Goal: Check status: Check status

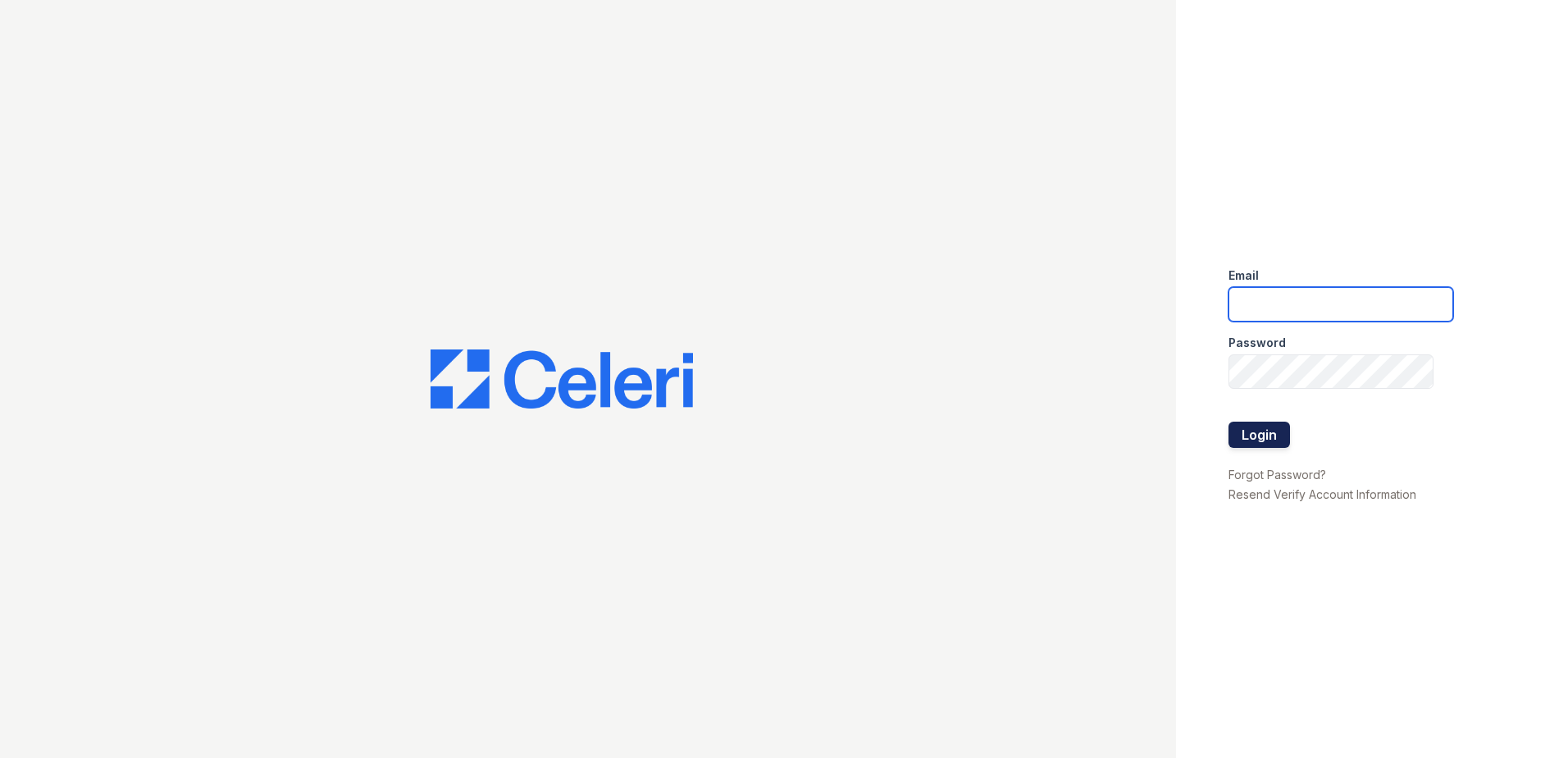
type input "tlambouths@trinity-pm.com"
click at [1255, 443] on button "Login" at bounding box center [1259, 435] width 61 height 27
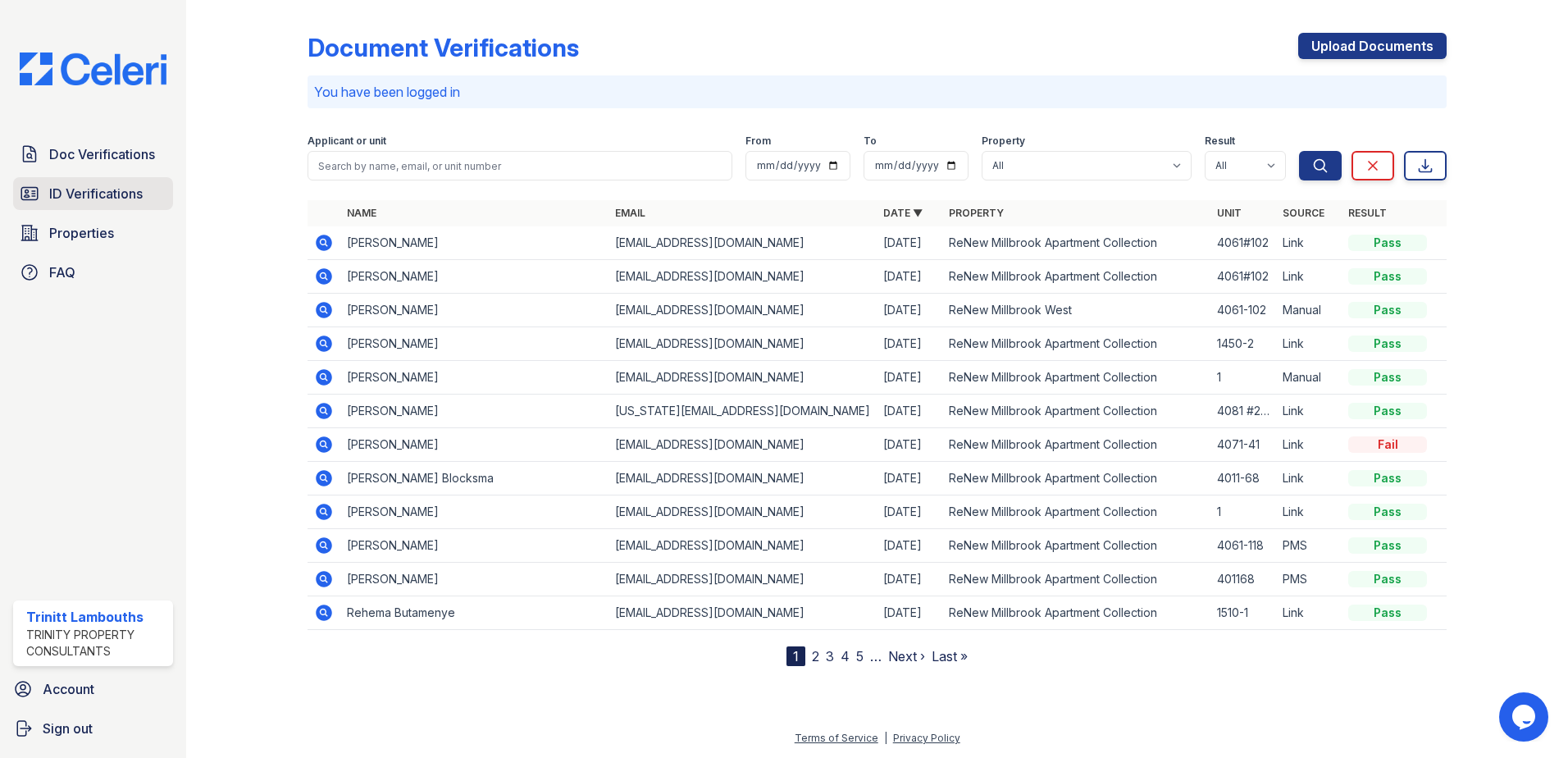
click at [90, 193] on span "ID Verifications" at bounding box center [95, 193] width 93 height 20
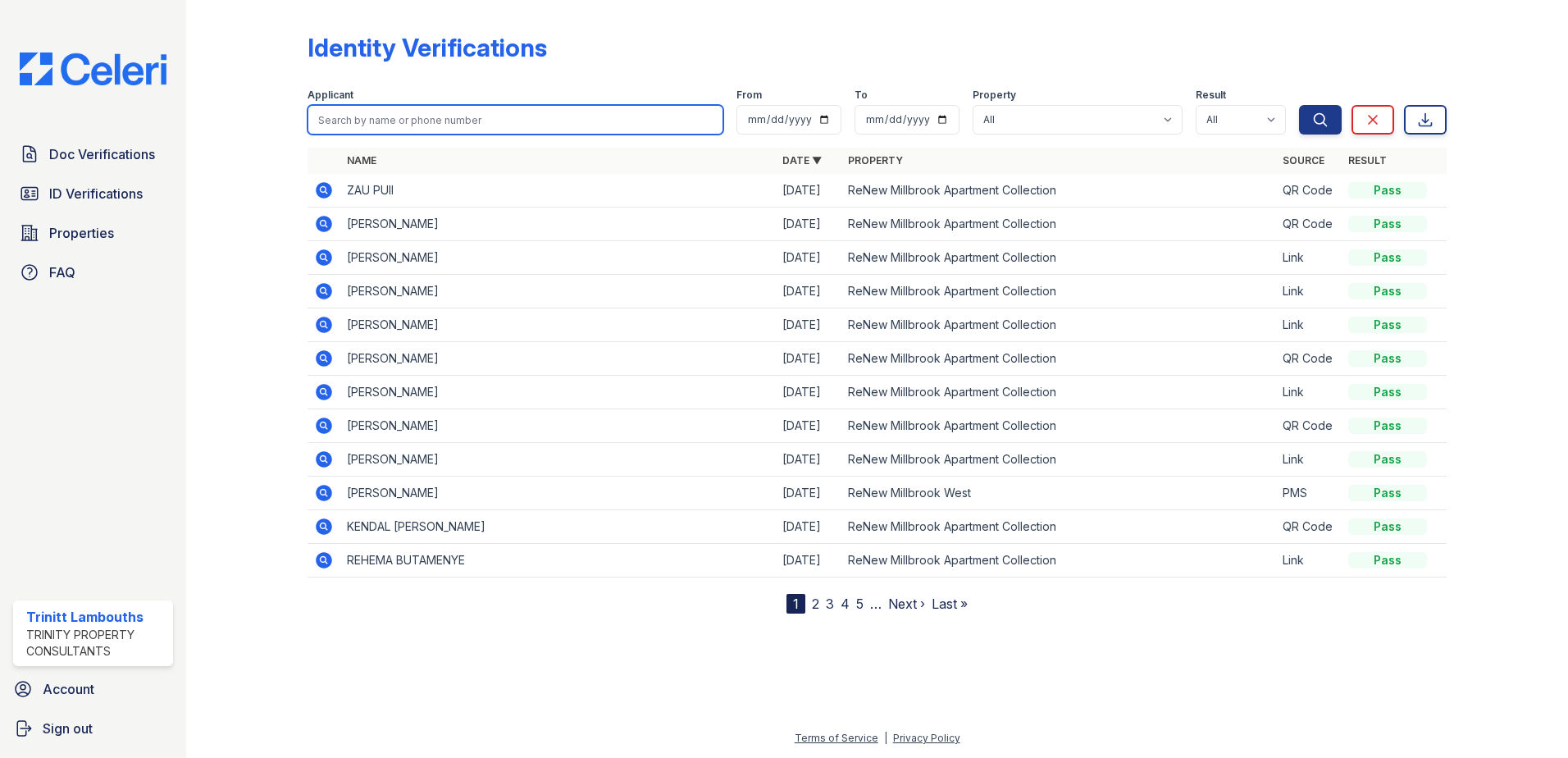
click at [358, 122] on input "search" at bounding box center [515, 119] width 416 height 29
type input "thalia"
click at [1299, 105] on button "Search" at bounding box center [1320, 119] width 43 height 29
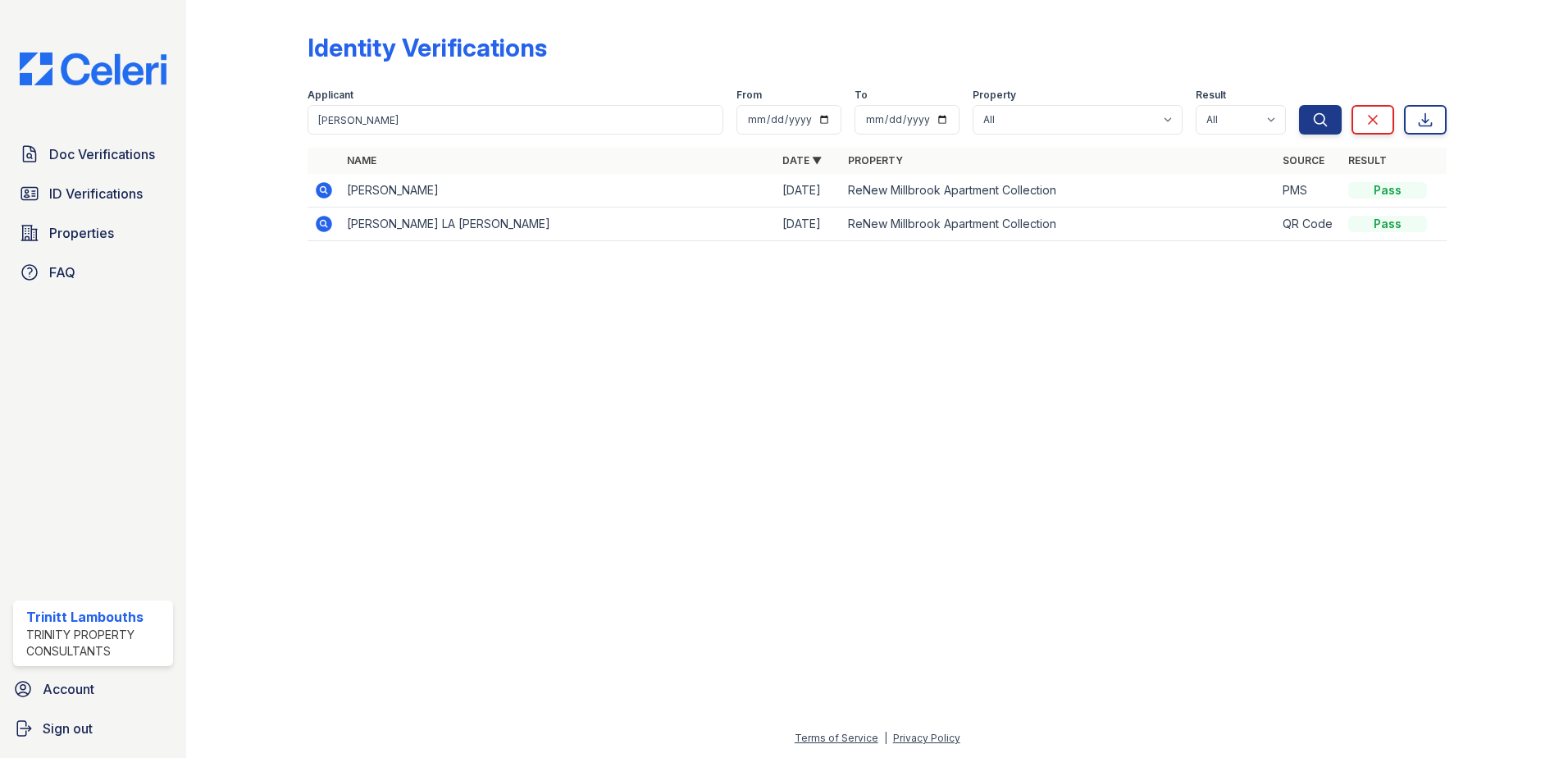
click at [329, 192] on icon at bounding box center [324, 190] width 16 height 16
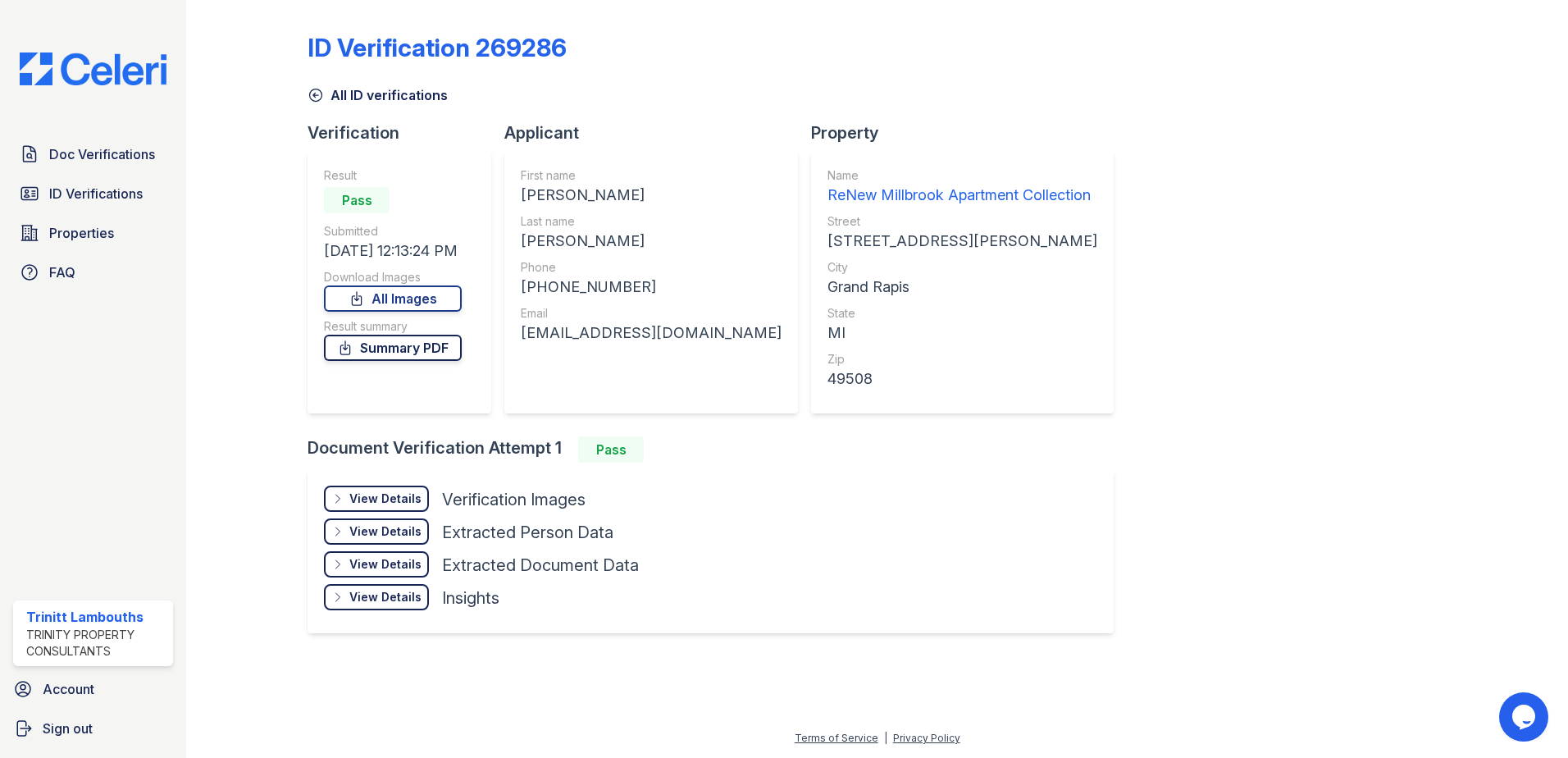
click at [375, 351] on link "Summary PDF" at bounding box center [392, 348] width 138 height 27
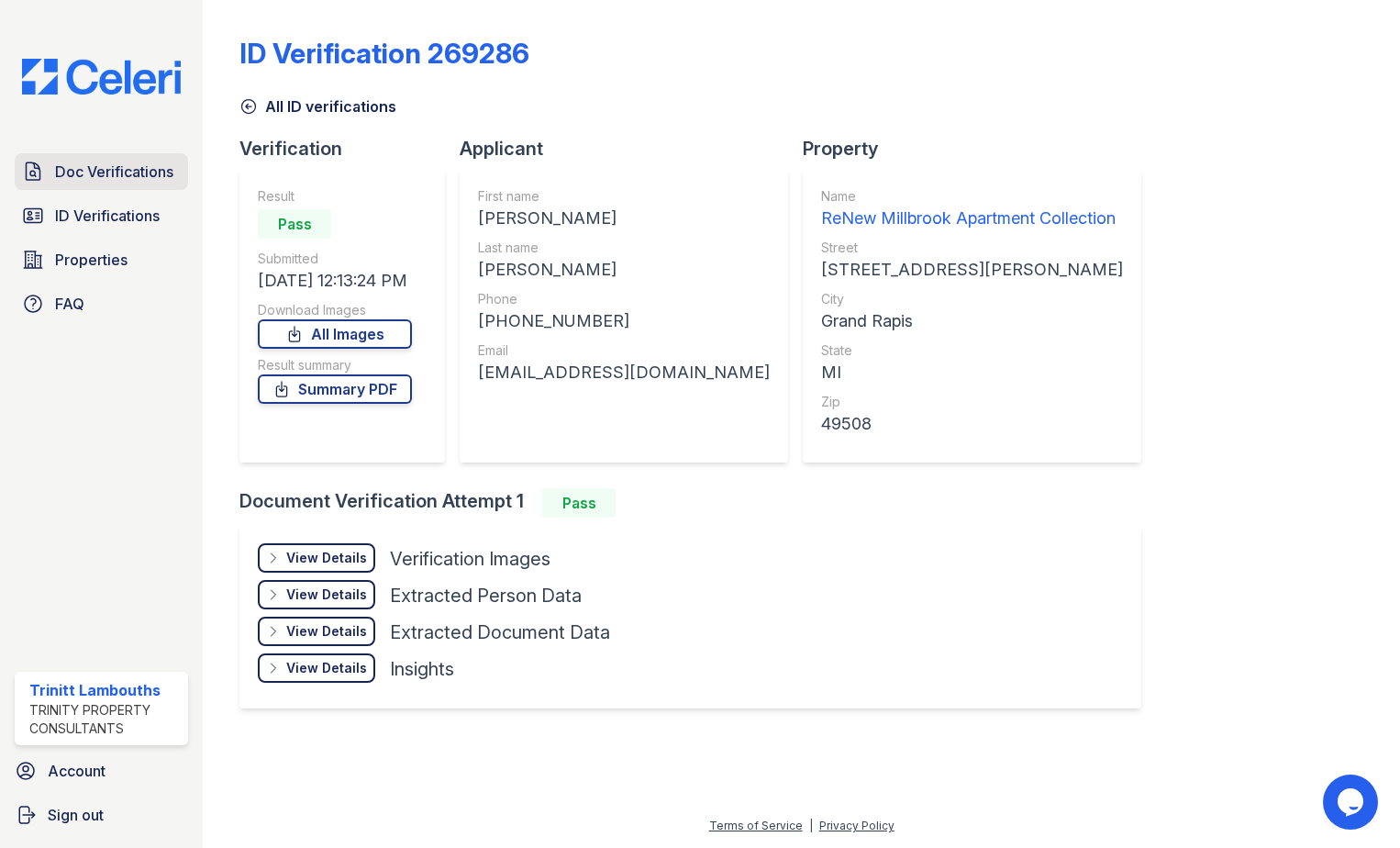
click at [148, 168] on span "Doc Verifications" at bounding box center [113, 172] width 118 height 22
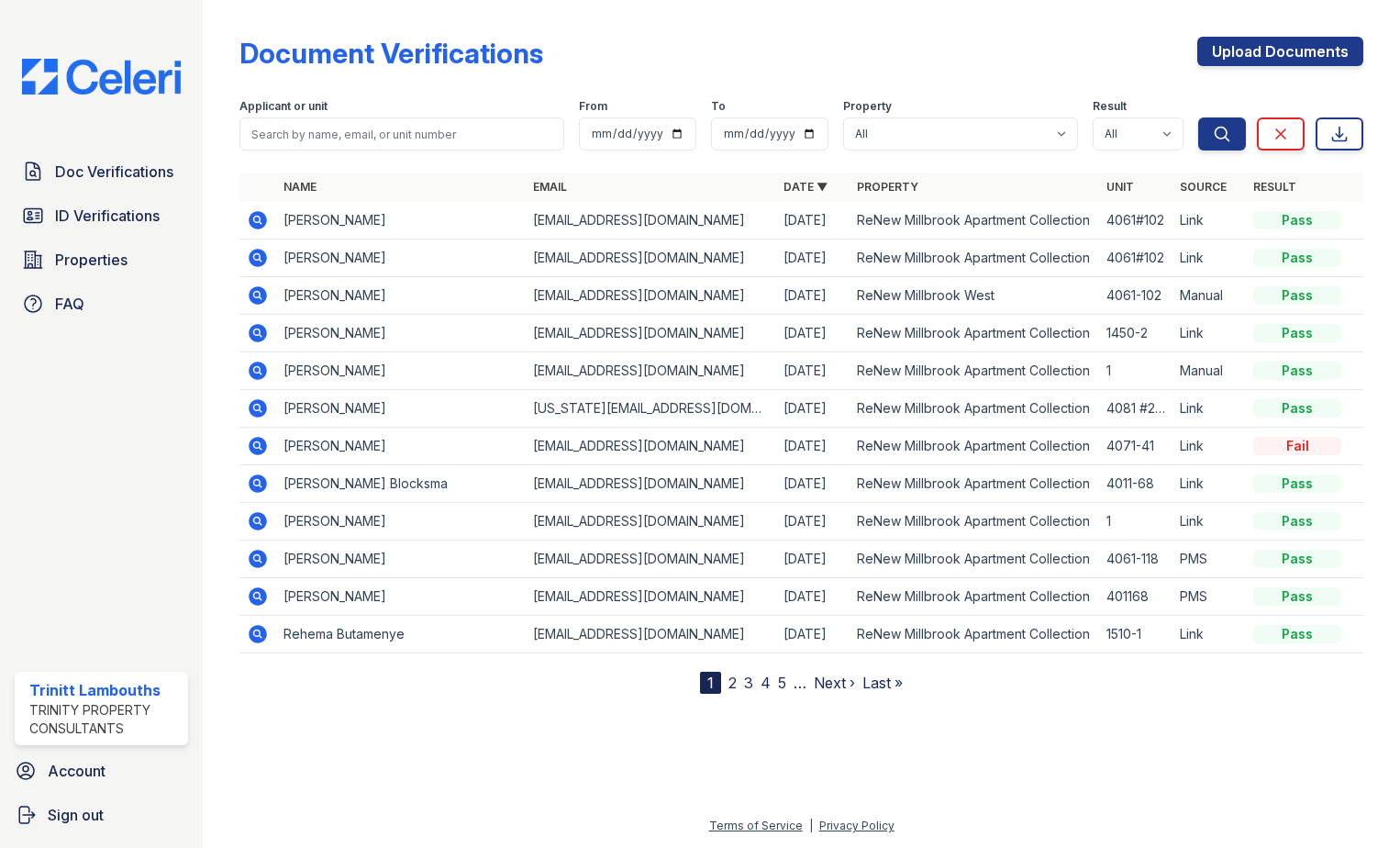
click at [255, 366] on icon at bounding box center [257, 370] width 18 height 18
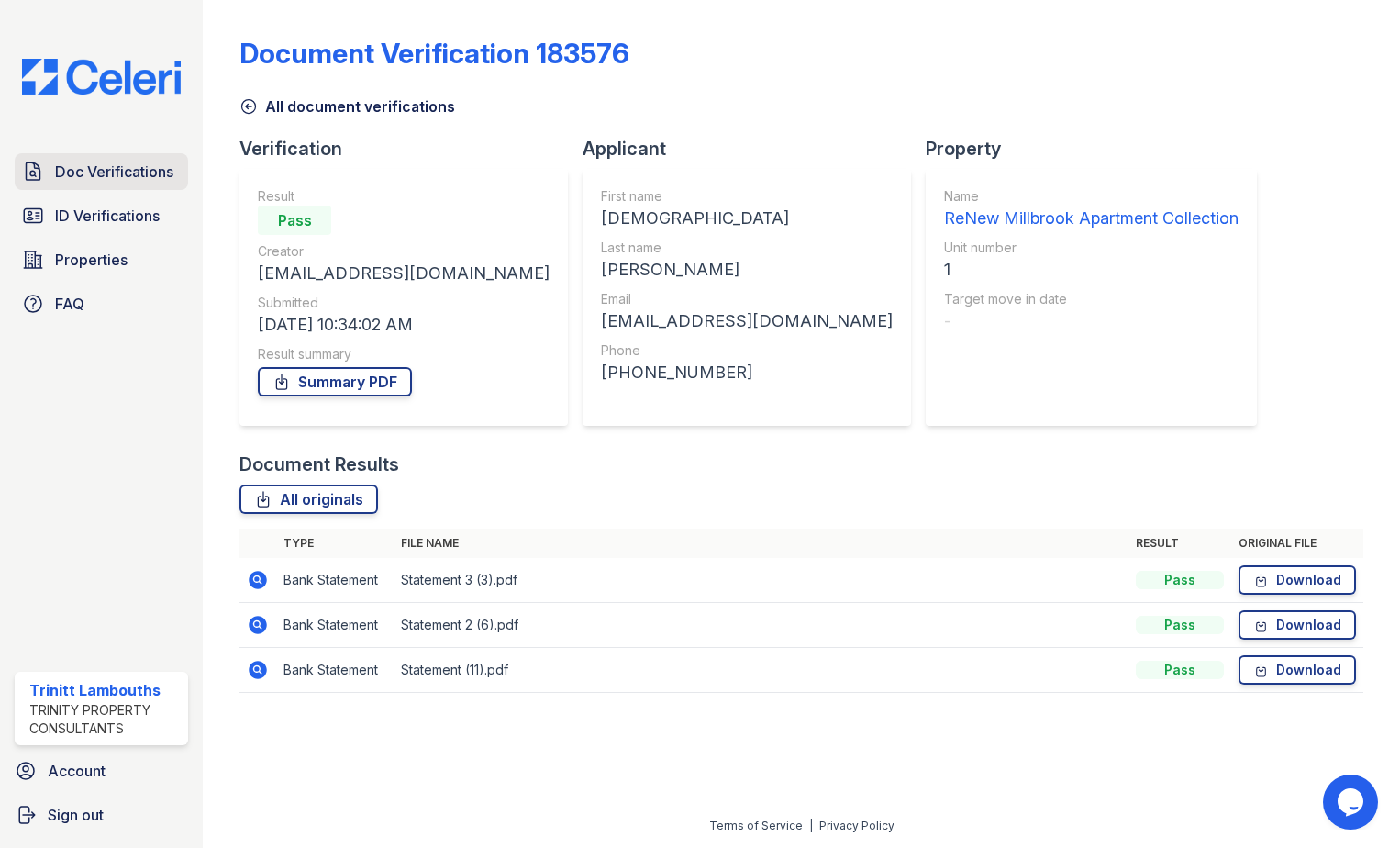
click at [108, 173] on span "Doc Verifications" at bounding box center [113, 172] width 118 height 22
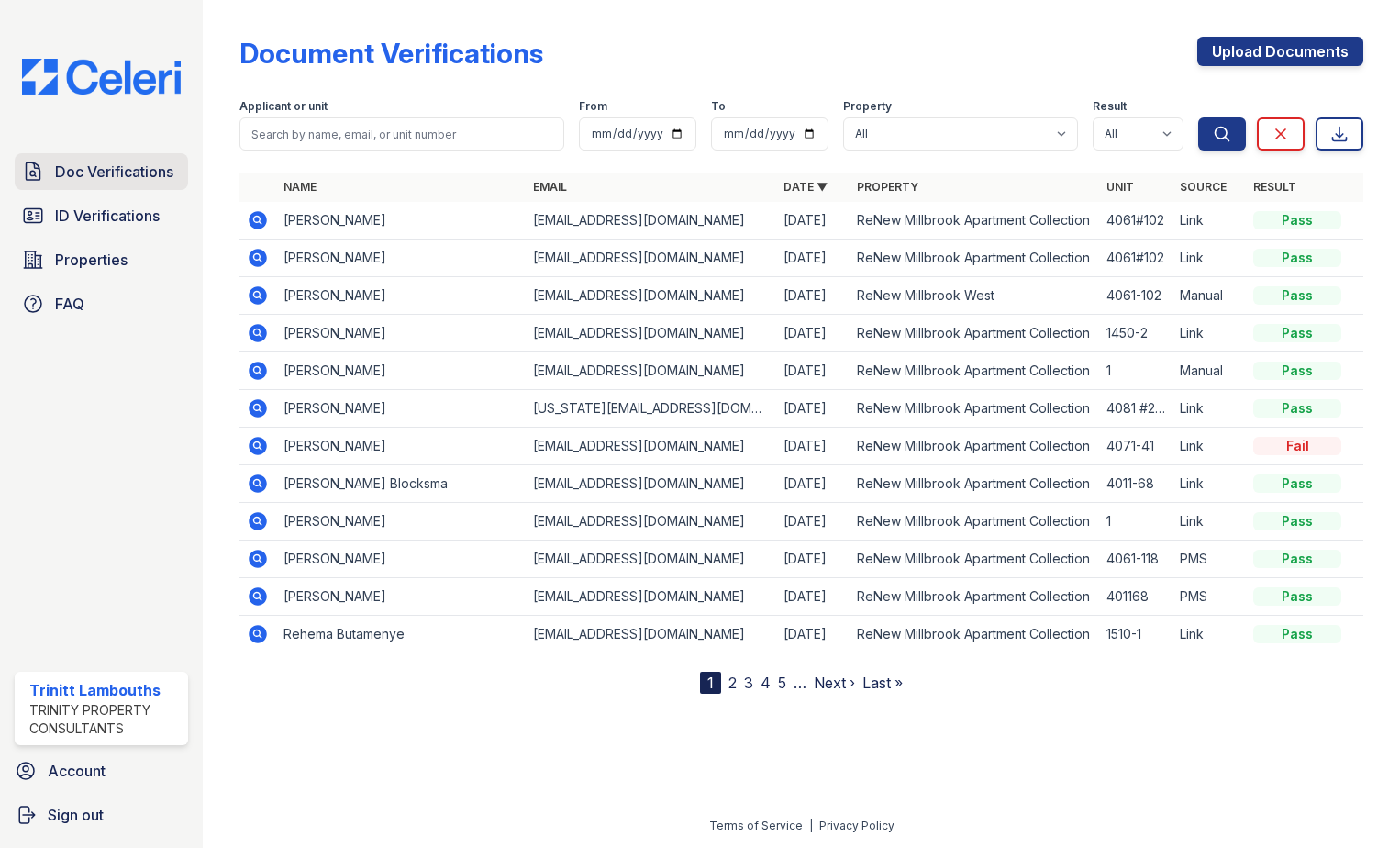
click at [152, 170] on span "Doc Verifications" at bounding box center [113, 172] width 118 height 22
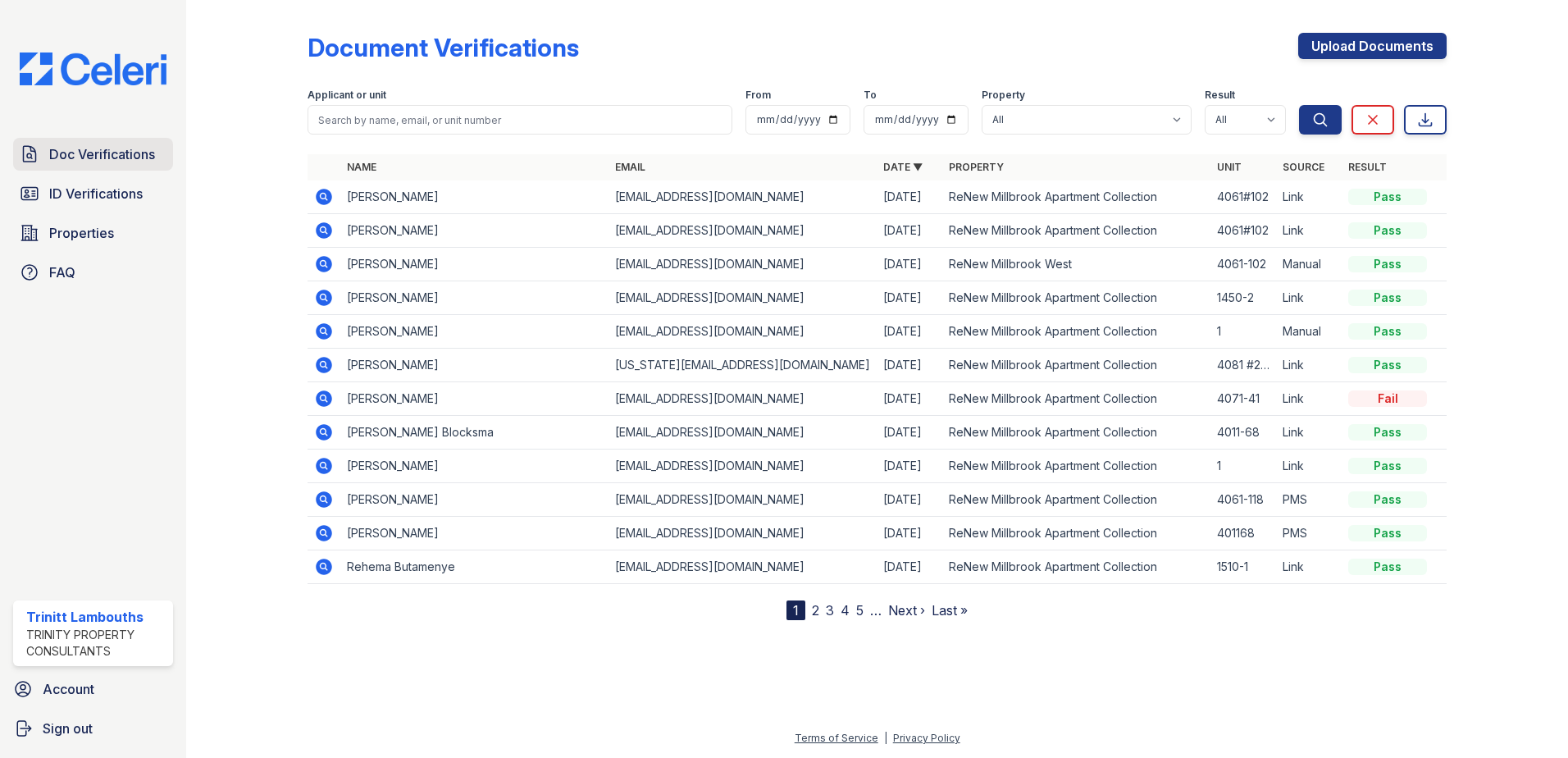
click at [142, 156] on span "Doc Verifications" at bounding box center [101, 154] width 106 height 20
click at [119, 189] on span "ID Verifications" at bounding box center [95, 193] width 93 height 20
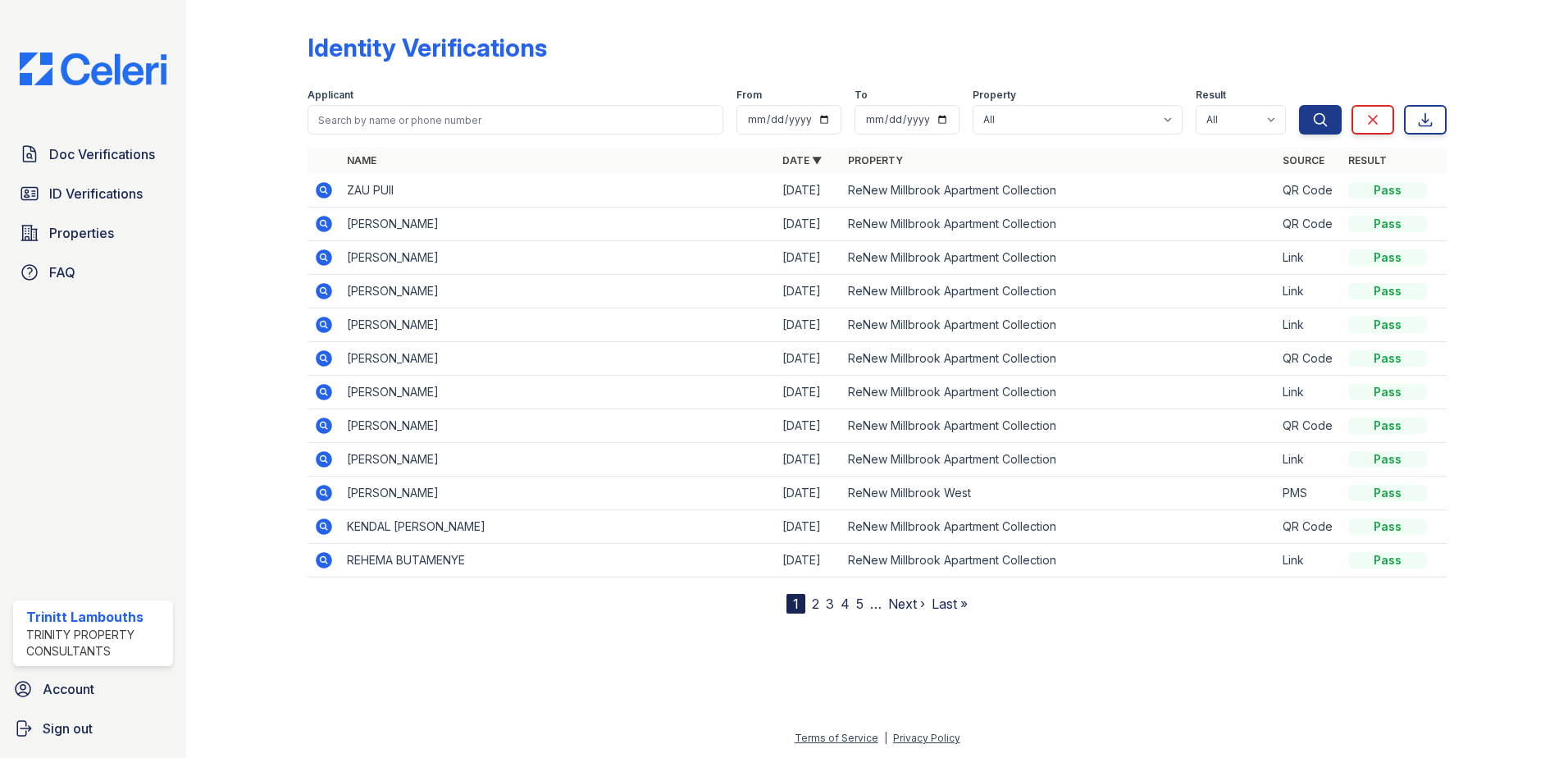
click at [322, 253] on icon at bounding box center [324, 257] width 20 height 20
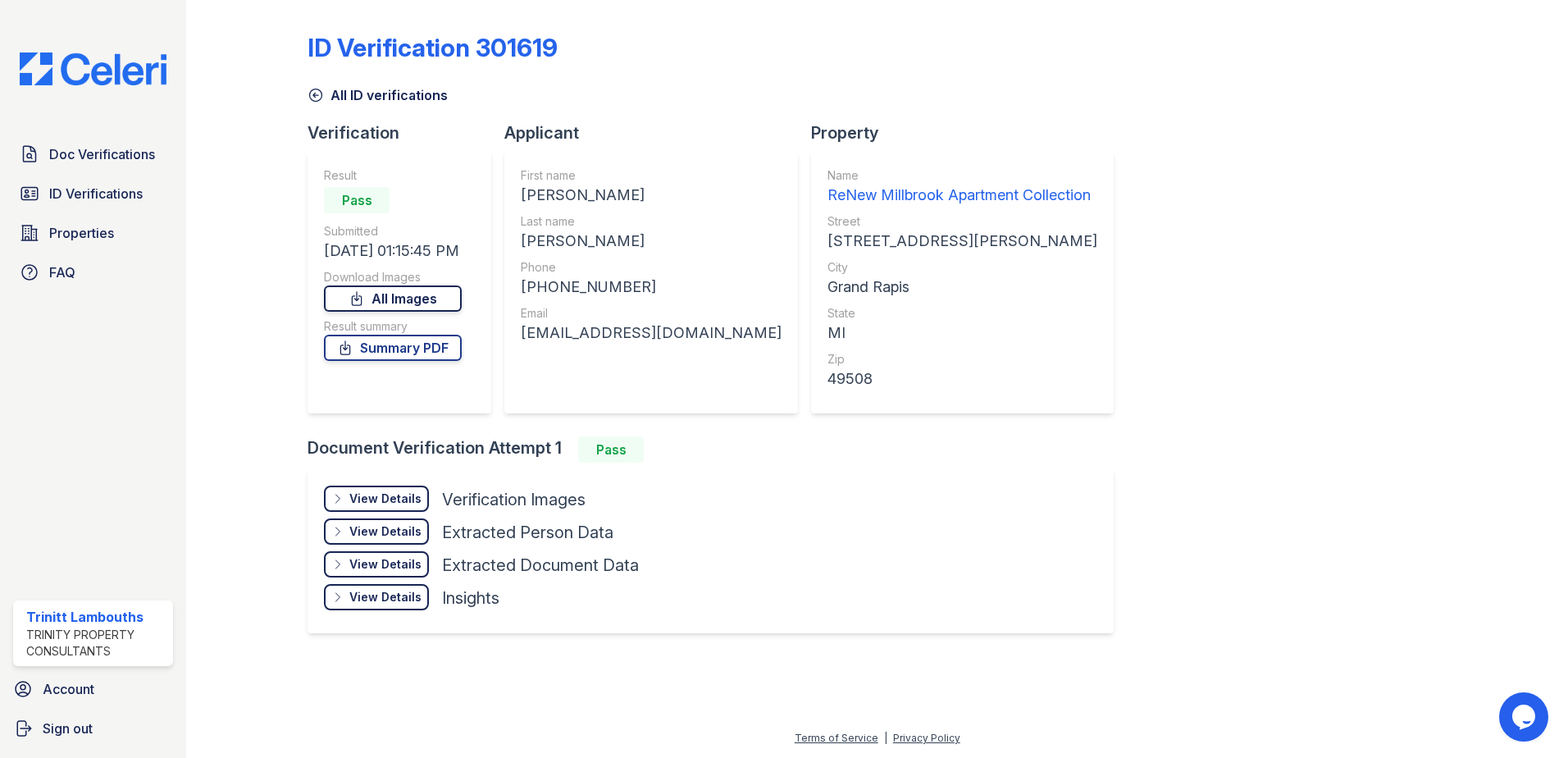
click at [420, 304] on link "All Images" at bounding box center [392, 298] width 138 height 27
